Goal: Information Seeking & Learning: Learn about a topic

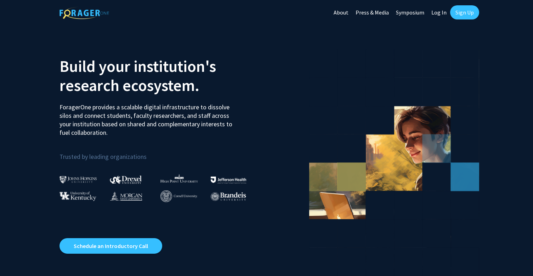
click at [439, 10] on link "Log In" at bounding box center [439, 12] width 22 height 25
select select
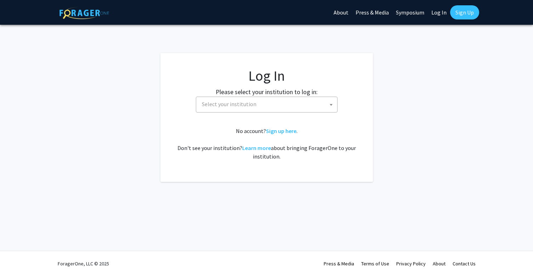
click at [267, 102] on span "Select your institution" at bounding box center [268, 104] width 138 height 15
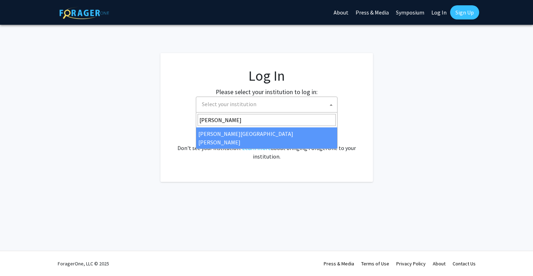
type input "[PERSON_NAME]"
select select "1"
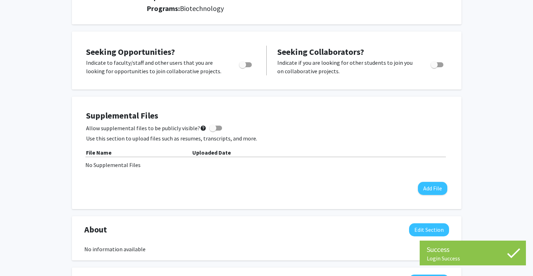
scroll to position [109, 0]
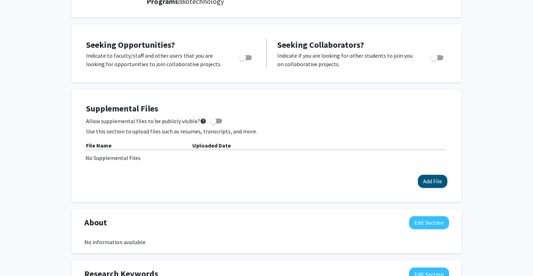
click at [439, 183] on button "Add File" at bounding box center [432, 181] width 29 height 13
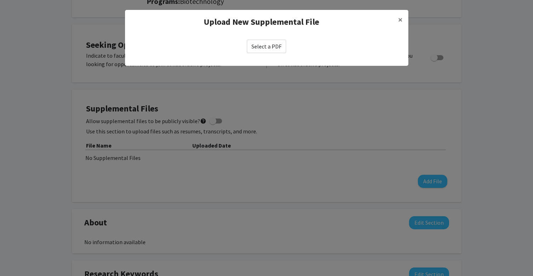
click at [278, 46] on label "Select a PDF" at bounding box center [266, 46] width 39 height 13
click at [0, 0] on input "Select a PDF" at bounding box center [0, 0] width 0 height 0
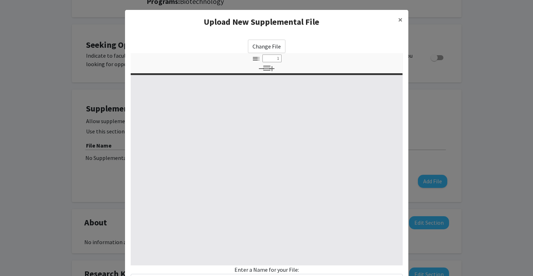
select select "custom"
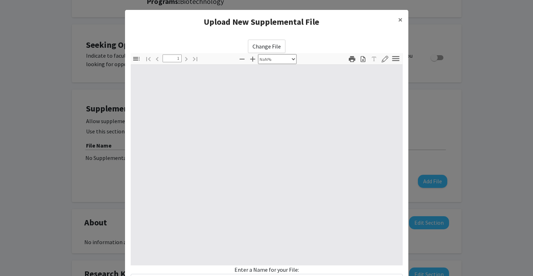
type input "0"
select select "custom"
type input "1"
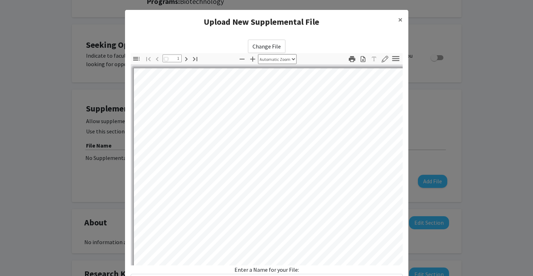
select select "auto"
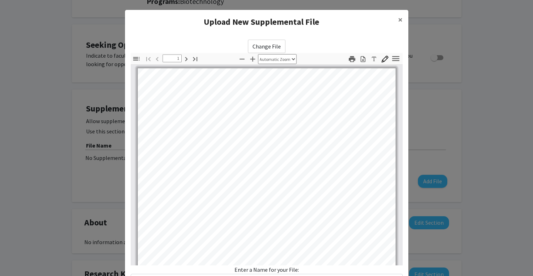
scroll to position [0, 0]
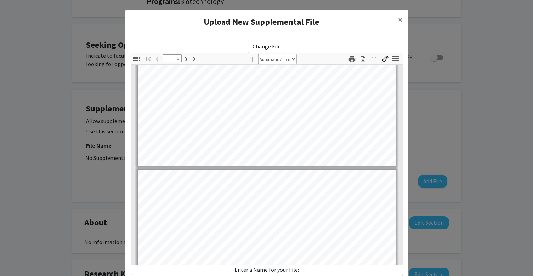
type input "2"
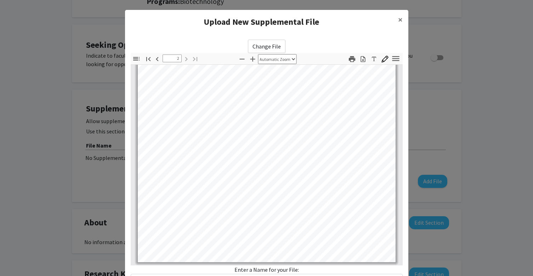
scroll to position [477, 0]
click at [272, 270] on div "Enter a Name for your File:" at bounding box center [267, 277] width 272 height 22
click at [302, 271] on div "Enter a Name for your File:" at bounding box center [267, 277] width 272 height 22
click at [297, 271] on div "Enter a Name for your File:" at bounding box center [267, 277] width 272 height 22
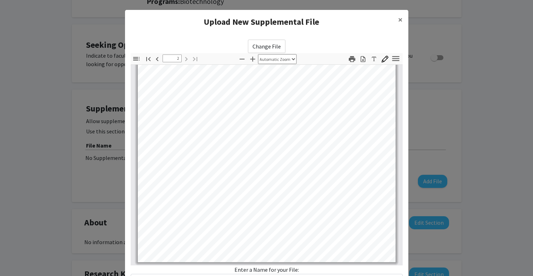
click at [300, 271] on div "Enter a Name for your File:" at bounding box center [267, 277] width 272 height 22
click at [299, 269] on div "Enter a Name for your File:" at bounding box center [267, 277] width 272 height 22
click at [297, 271] on div "Enter a Name for your File:" at bounding box center [267, 277] width 272 height 22
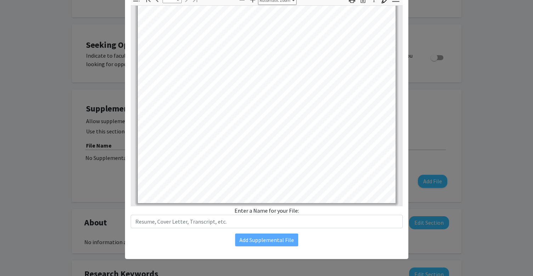
scroll to position [59, 0]
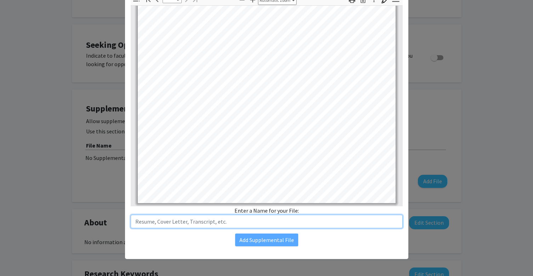
click at [264, 221] on input "text" at bounding box center [267, 221] width 272 height 13
type input "Resume"
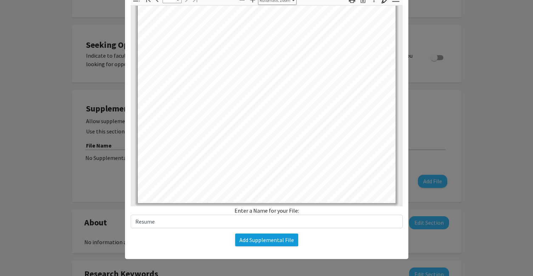
click at [255, 240] on button "Add Supplemental File" at bounding box center [266, 240] width 63 height 13
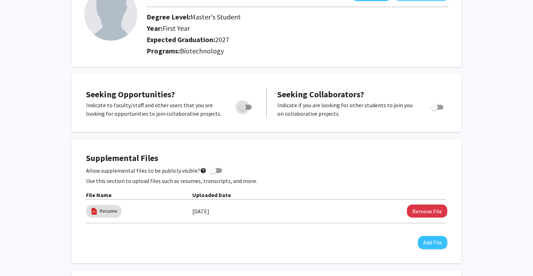
click at [246, 110] on span "Toggle" at bounding box center [242, 107] width 7 height 7
click at [243, 110] on input "Are you actively seeking opportunities?" at bounding box center [242, 110] width 0 height 0
checkbox input "true"
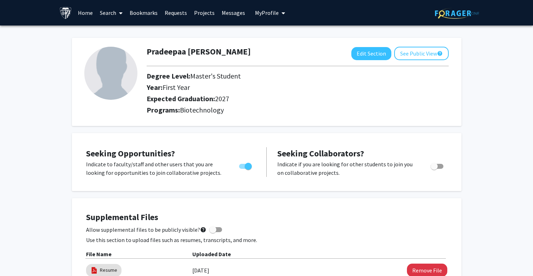
scroll to position [0, 0]
click at [398, 52] on button "See Public View help" at bounding box center [421, 53] width 55 height 13
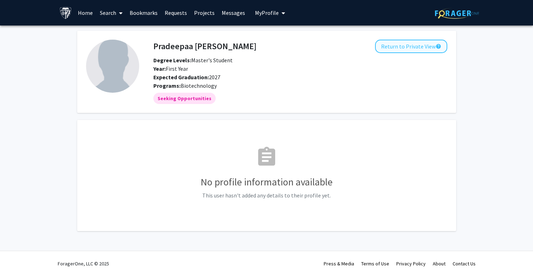
click at [408, 52] on button "Return to Private View help" at bounding box center [411, 46] width 72 height 13
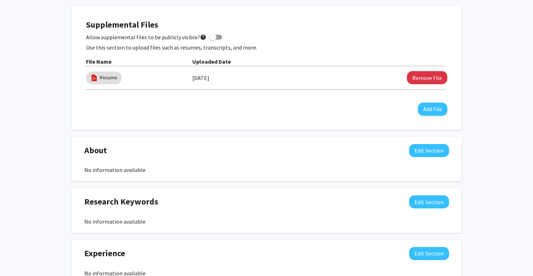
scroll to position [183, 0]
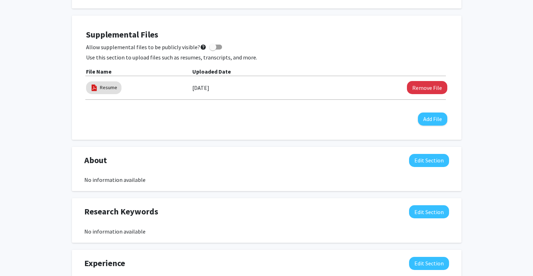
click at [209, 49] on span at bounding box center [212, 47] width 7 height 7
click at [213, 50] on input "Allow supplemental files to be publicly visible? help" at bounding box center [213, 50] width 0 height 0
checkbox input "true"
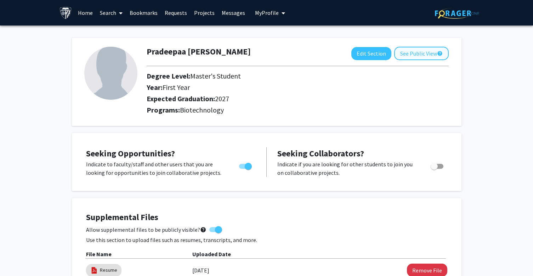
scroll to position [0, 0]
click at [424, 54] on button "See Public View help" at bounding box center [421, 53] width 55 height 13
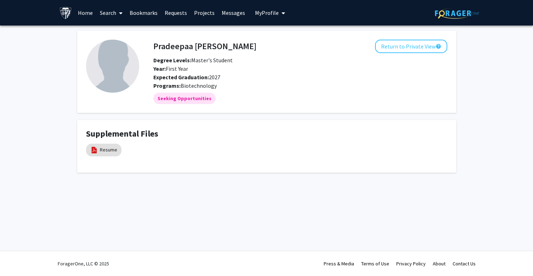
click at [424, 53] on button "Return to Private View help" at bounding box center [411, 46] width 72 height 13
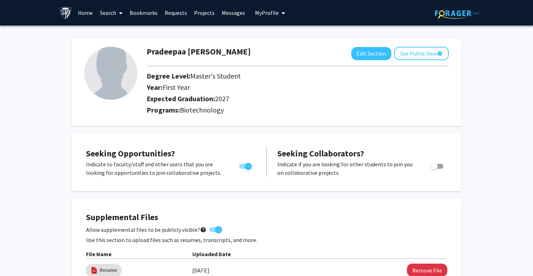
click at [106, 77] on img at bounding box center [110, 73] width 53 height 53
click at [359, 54] on button "Edit Section" at bounding box center [372, 53] width 40 height 13
select select "first_year"
select select "2027"
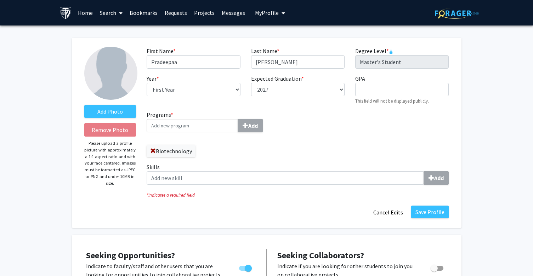
click at [200, 130] on input "Programs * Add" at bounding box center [192, 125] width 91 height 13
click at [206, 129] on input "Programs * Add" at bounding box center [192, 125] width 91 height 13
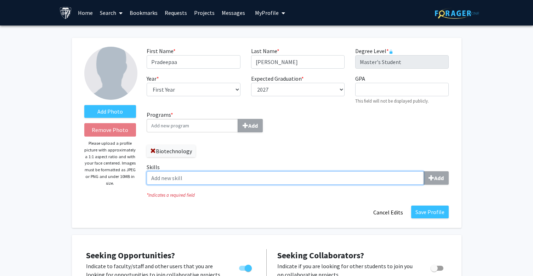
click at [231, 180] on input "Skills Add" at bounding box center [286, 178] width 278 height 13
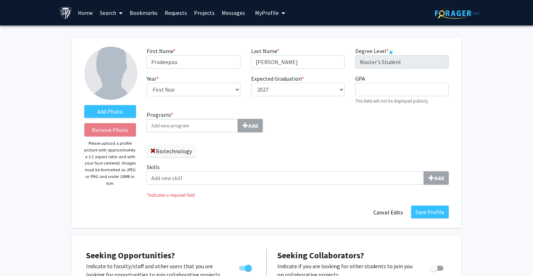
click at [201, 12] on link "Projects" at bounding box center [205, 12] width 28 height 25
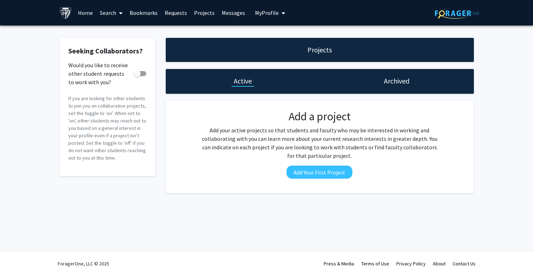
click at [320, 55] on h1 "Projects" at bounding box center [320, 50] width 24 height 10
click at [115, 12] on link "Search" at bounding box center [111, 12] width 30 height 25
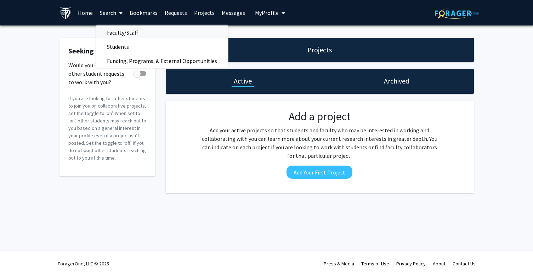
click at [140, 30] on span "Faculty/Staff" at bounding box center [122, 33] width 52 height 14
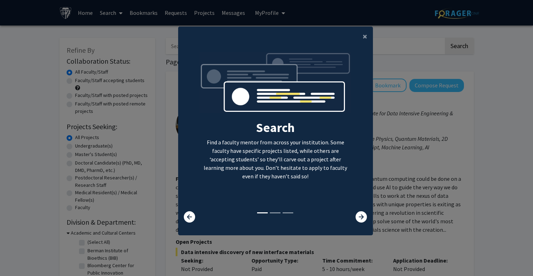
scroll to position [7, 0]
click at [361, 218] on icon at bounding box center [361, 217] width 11 height 11
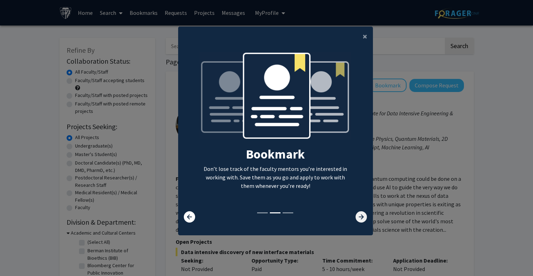
click at [361, 218] on icon at bounding box center [361, 217] width 11 height 11
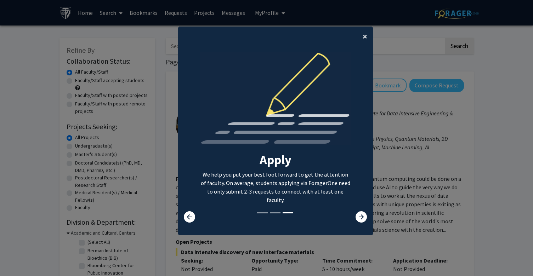
click at [364, 34] on span "×" at bounding box center [365, 36] width 5 height 11
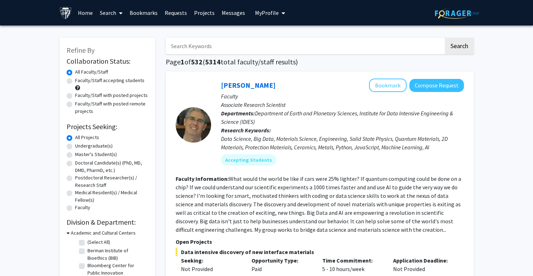
click at [75, 83] on label "Faculty/Staff accepting students" at bounding box center [109, 80] width 69 height 7
click at [75, 82] on input "Faculty/Staff accepting students" at bounding box center [77, 79] width 5 height 5
radio input "true"
click at [75, 99] on label "Faculty/Staff with posted projects" at bounding box center [111, 95] width 73 height 7
click at [75, 96] on input "Faculty/Staff with posted projects" at bounding box center [77, 94] width 5 height 5
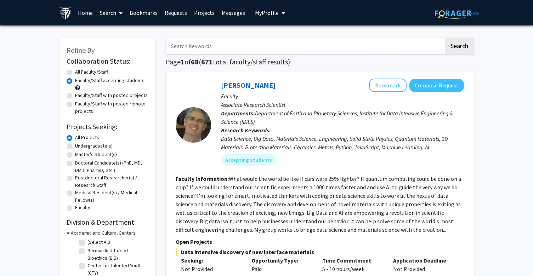
radio input "true"
click at [72, 80] on div "Faculty/Staff accepting students" at bounding box center [108, 84] width 82 height 15
click at [75, 82] on label "Faculty/Staff accepting students" at bounding box center [109, 80] width 69 height 7
click at [75, 82] on input "Faculty/Staff accepting students" at bounding box center [77, 79] width 5 height 5
radio input "true"
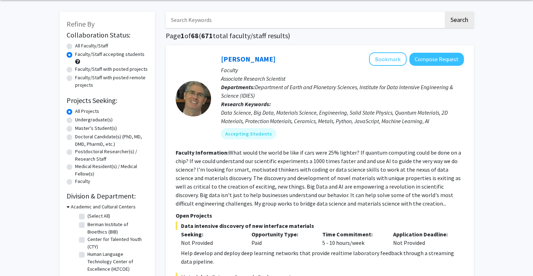
scroll to position [35, 0]
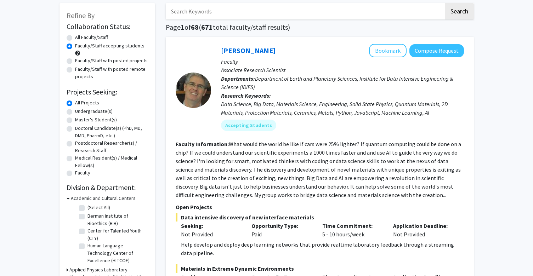
click at [75, 120] on label "Master's Student(s)" at bounding box center [96, 119] width 42 height 7
click at [75, 120] on input "Master's Student(s)" at bounding box center [77, 118] width 5 height 5
radio input "true"
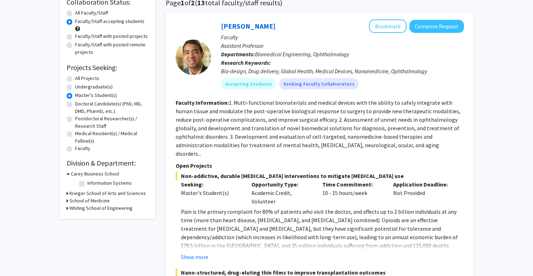
scroll to position [60, 0]
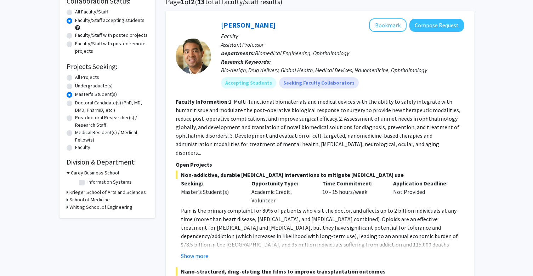
click at [72, 192] on h3 "Krieger School of Arts and Sciences" at bounding box center [107, 192] width 77 height 7
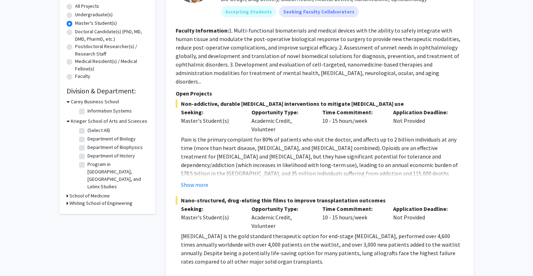
scroll to position [135, 0]
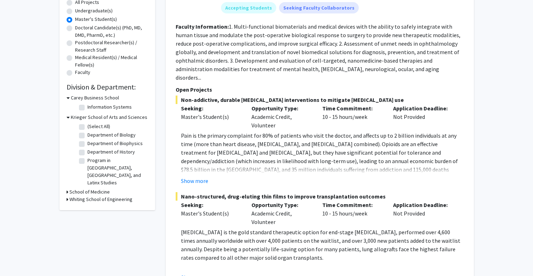
click at [88, 135] on label "Department of Biology" at bounding box center [112, 134] width 48 height 7
click at [88, 135] on input "Department of Biology" at bounding box center [90, 133] width 5 height 5
checkbox input "true"
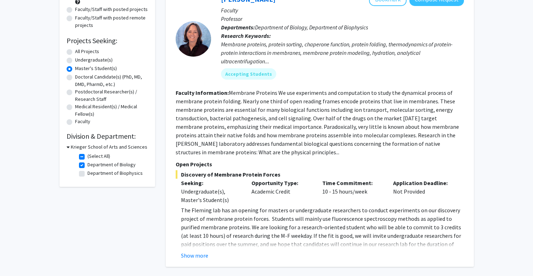
scroll to position [91, 0]
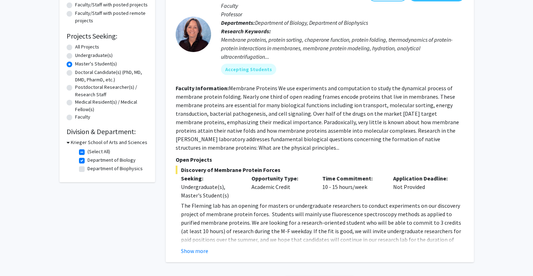
click at [72, 145] on h3 "Krieger School of Arts and Sciences" at bounding box center [109, 142] width 77 height 7
click at [71, 142] on h3 "Krieger School of Arts and Sciences" at bounding box center [107, 142] width 77 height 7
click at [88, 151] on label "(Select All)" at bounding box center [99, 151] width 23 height 7
click at [88, 151] on input "(Select All)" at bounding box center [90, 150] width 5 height 5
checkbox input "false"
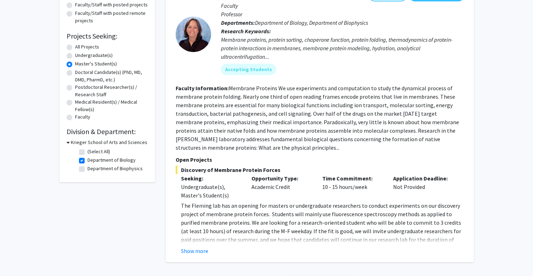
checkbox input "false"
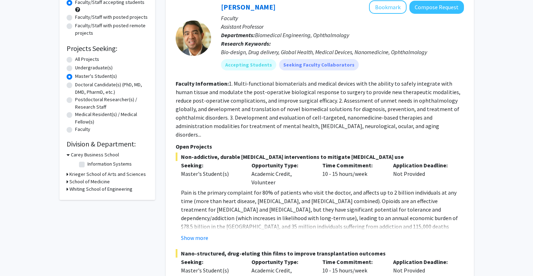
scroll to position [81, 0]
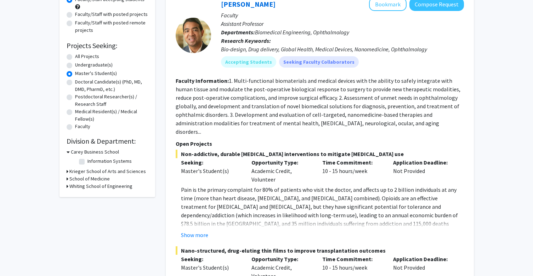
click at [78, 179] on h3 "School of Medicine" at bounding box center [89, 178] width 40 height 7
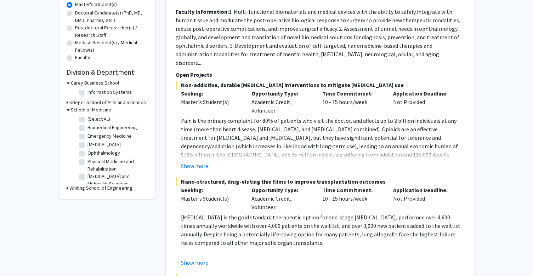
scroll to position [154, 0]
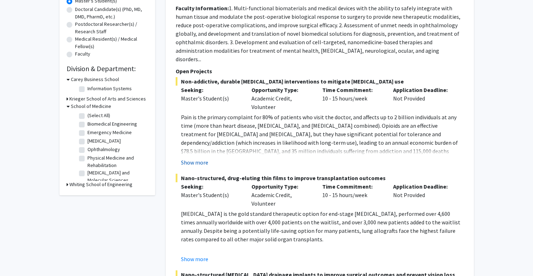
click at [194, 158] on button "Show more" at bounding box center [194, 162] width 27 height 9
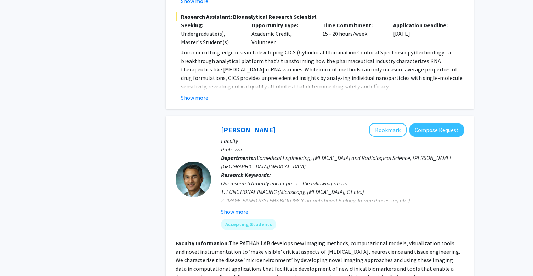
scroll to position [1227, 0]
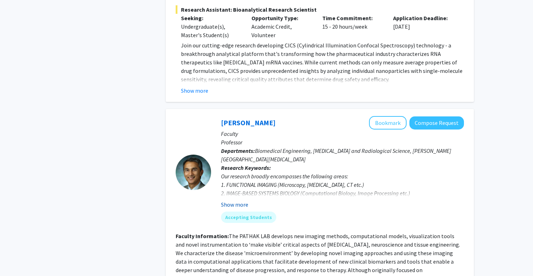
click at [228, 201] on button "Show more" at bounding box center [234, 205] width 27 height 9
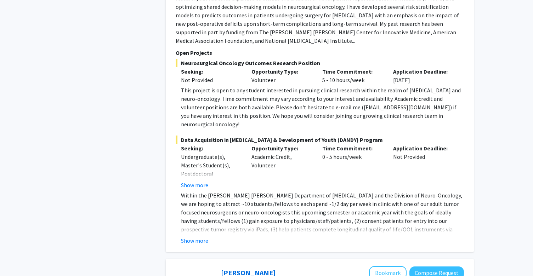
scroll to position [2060, 0]
click at [200, 237] on button "Show more" at bounding box center [194, 241] width 27 height 9
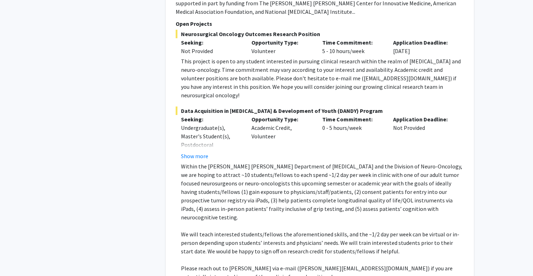
scroll to position [2089, 0]
click at [198, 152] on button "Show more" at bounding box center [194, 156] width 27 height 9
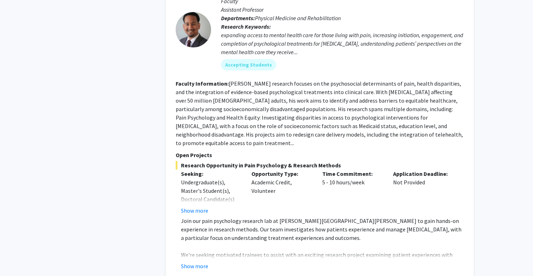
scroll to position [2465, 0]
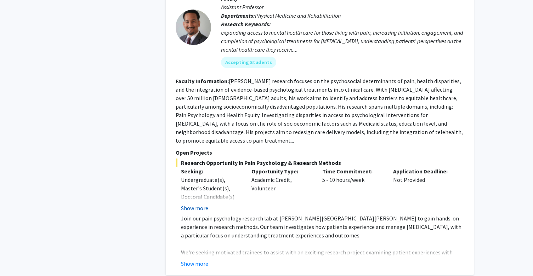
click at [193, 204] on button "Show more" at bounding box center [194, 208] width 27 height 9
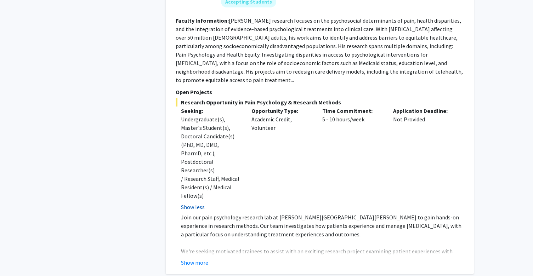
scroll to position [2527, 0]
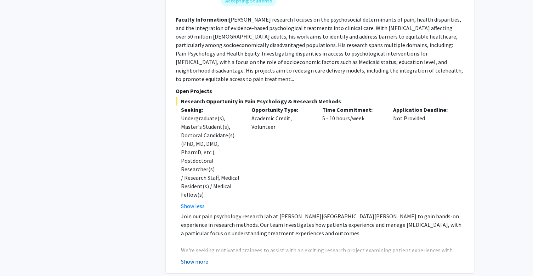
click at [195, 258] on button "Show more" at bounding box center [194, 262] width 27 height 9
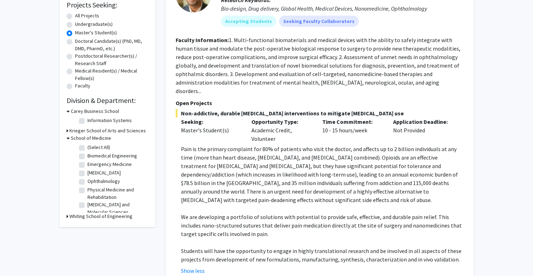
scroll to position [123, 0]
click at [67, 132] on icon at bounding box center [68, 130] width 2 height 7
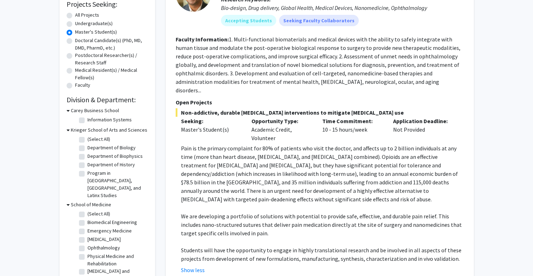
click at [88, 150] on label "Department of Biology" at bounding box center [112, 147] width 48 height 7
click at [88, 149] on input "Department of Biology" at bounding box center [90, 146] width 5 height 5
checkbox input "true"
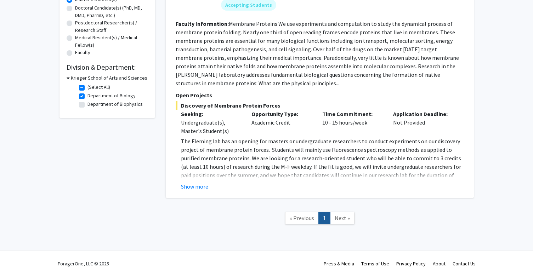
scroll to position [156, 0]
click at [190, 186] on button "Show more" at bounding box center [194, 187] width 27 height 9
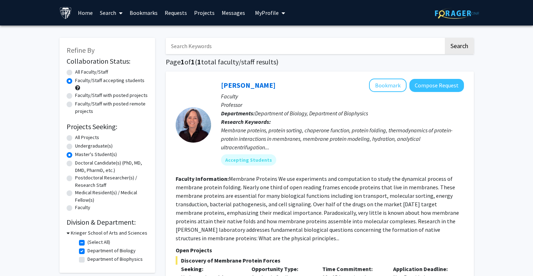
scroll to position [0, 0]
click at [113, 7] on link "Search" at bounding box center [111, 12] width 30 height 25
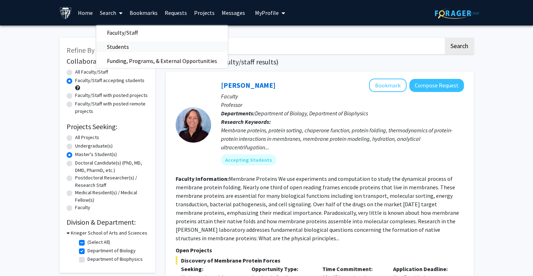
click at [117, 46] on span "Students" at bounding box center [117, 47] width 43 height 14
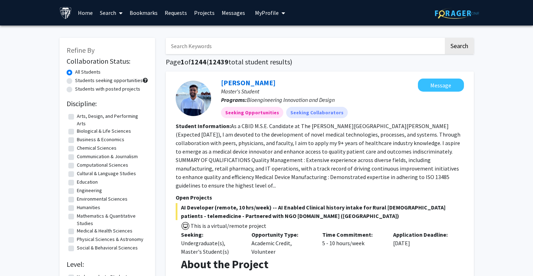
click at [75, 90] on label "Students with posted projects" at bounding box center [107, 88] width 65 height 7
click at [75, 90] on input "Students with posted projects" at bounding box center [77, 87] width 5 height 5
radio input "true"
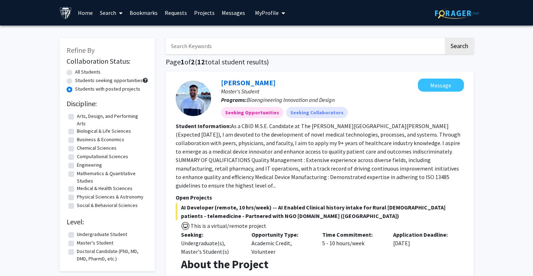
click at [113, 12] on link "Search" at bounding box center [111, 12] width 30 height 25
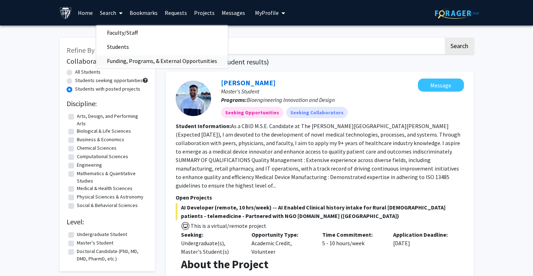
click at [113, 60] on span "Funding, Programs, & External Opportunities" at bounding box center [161, 61] width 131 height 14
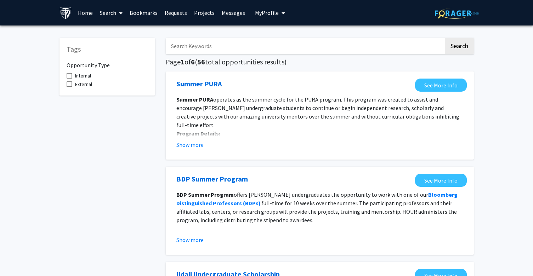
click at [71, 78] on span at bounding box center [70, 76] width 6 height 6
click at [69, 79] on input "Internal" at bounding box center [69, 79] width 0 height 0
checkbox input "true"
click at [191, 146] on button "Show more" at bounding box center [189, 145] width 27 height 9
